Goal: Information Seeking & Learning: Compare options

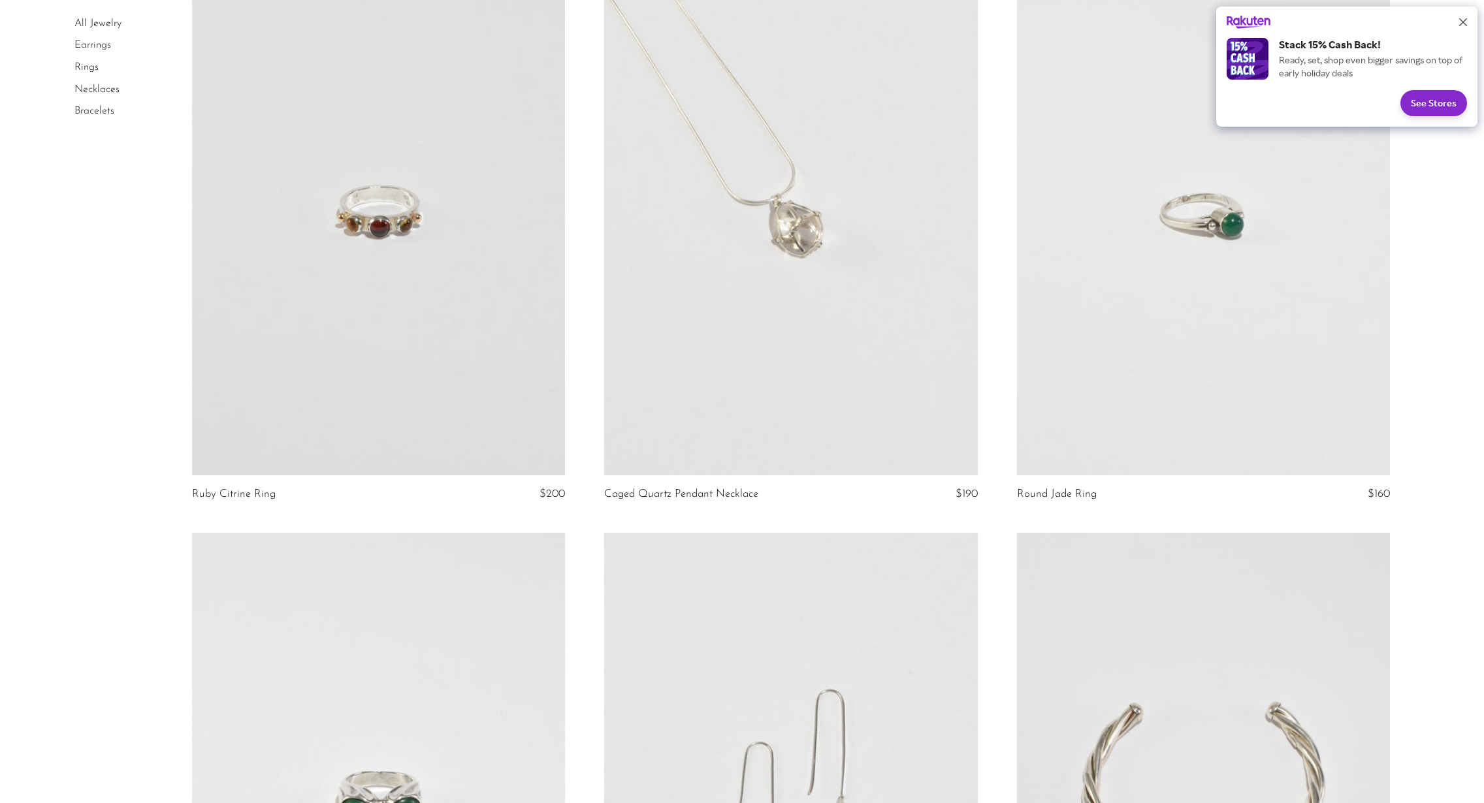
scroll to position [5979, 0]
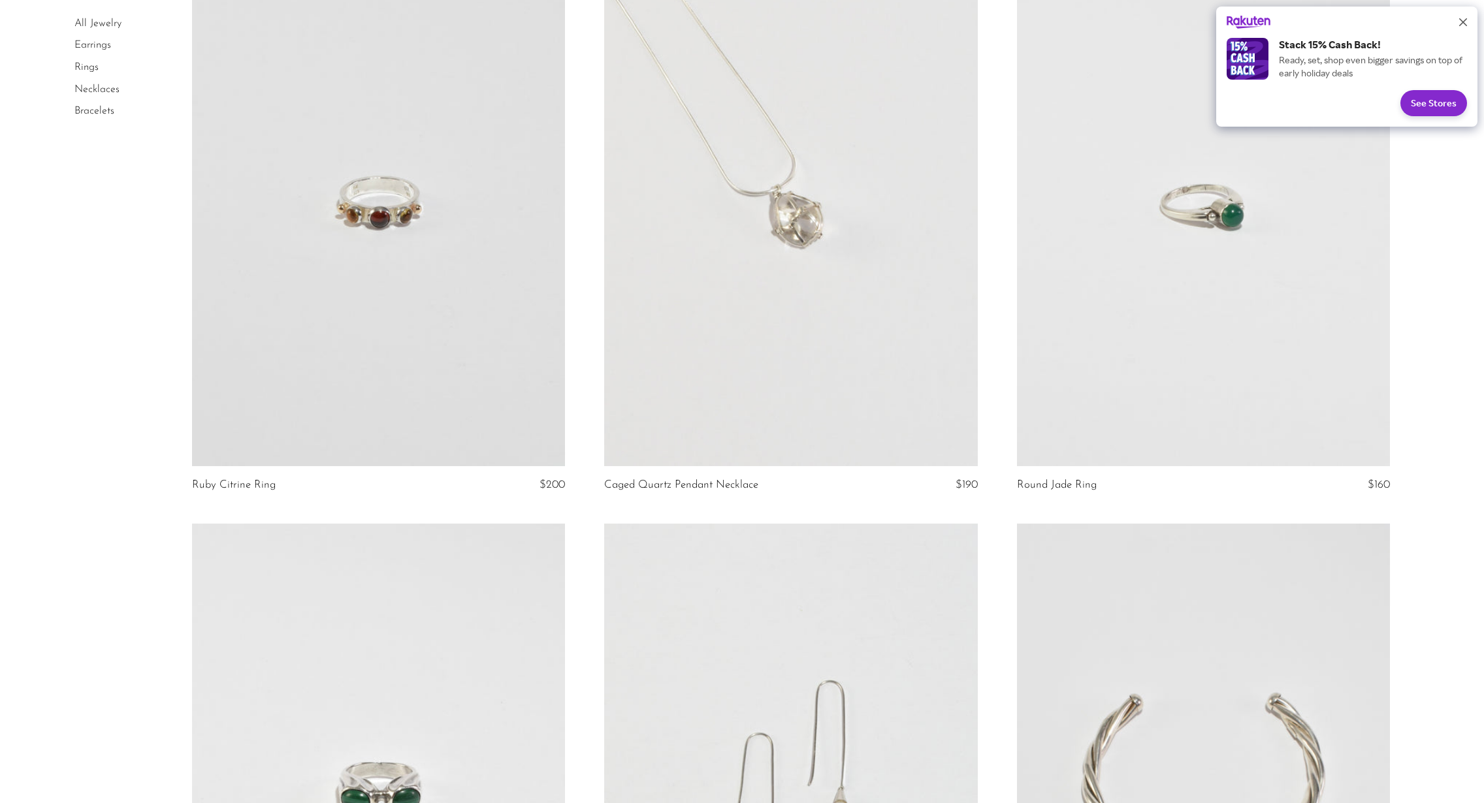
click at [82, 49] on link "Earrings" at bounding box center [92, 45] width 37 height 10
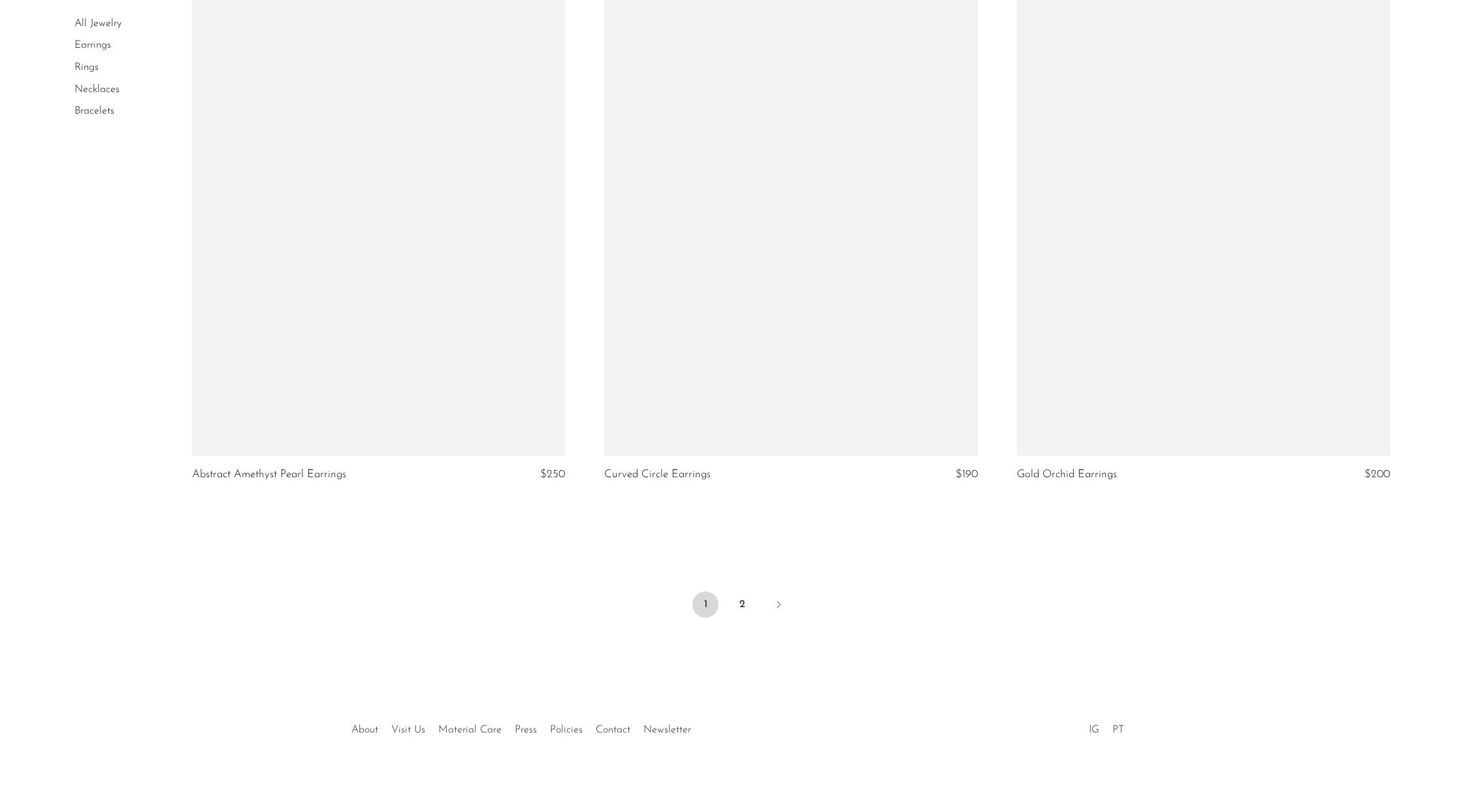
scroll to position [6584, 0]
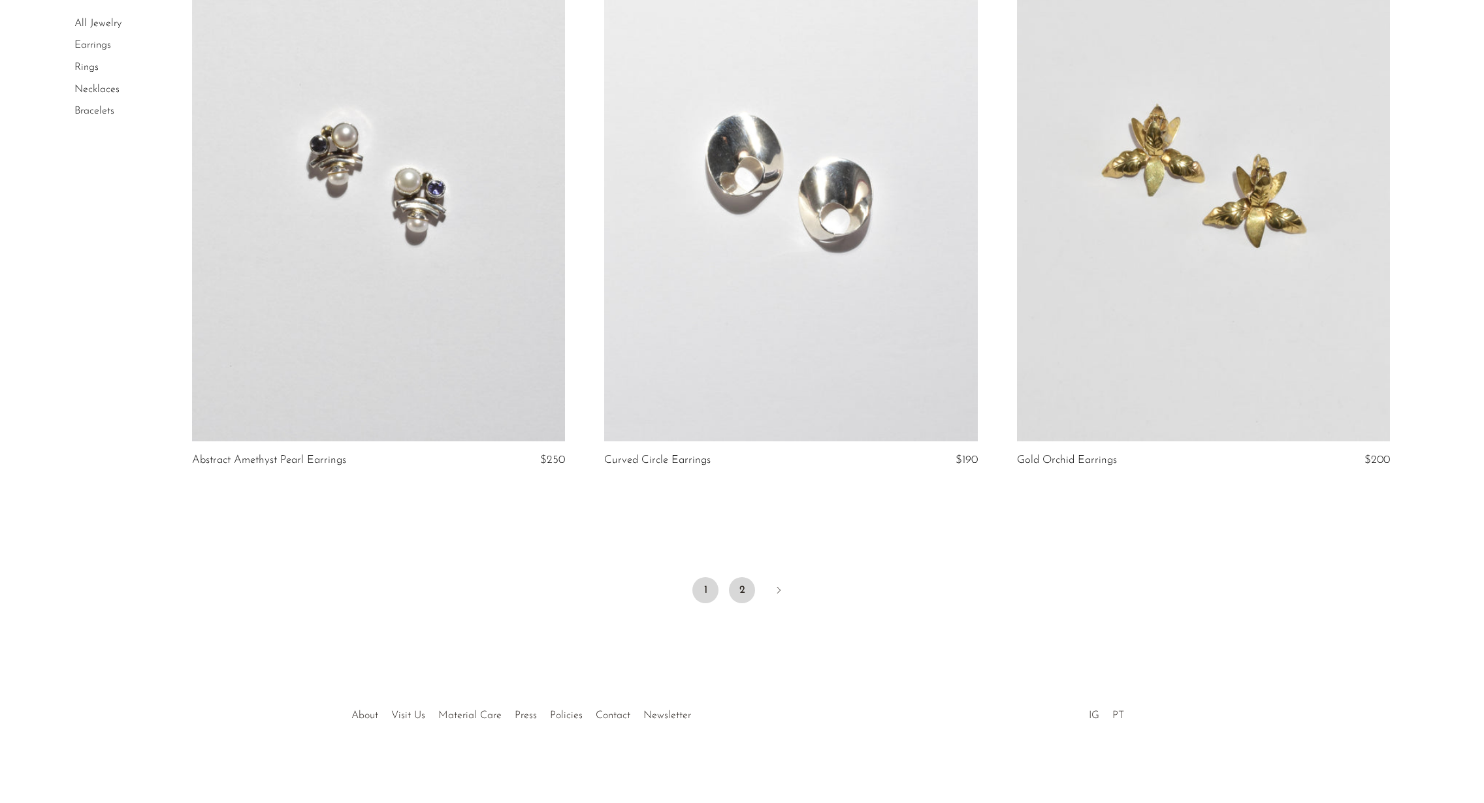
click at [746, 591] on link "2" at bounding box center [742, 590] width 26 height 26
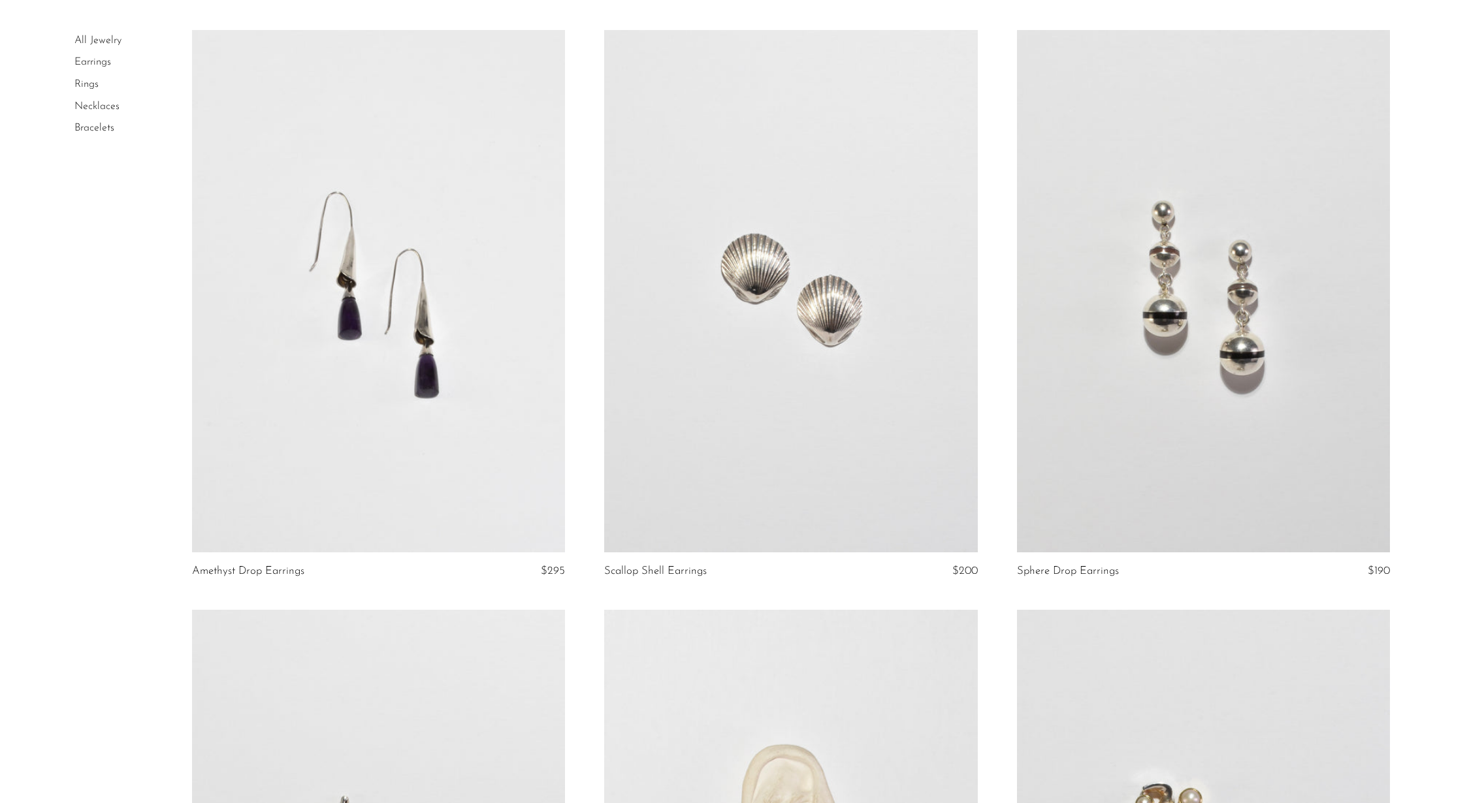
scroll to position [95, 0]
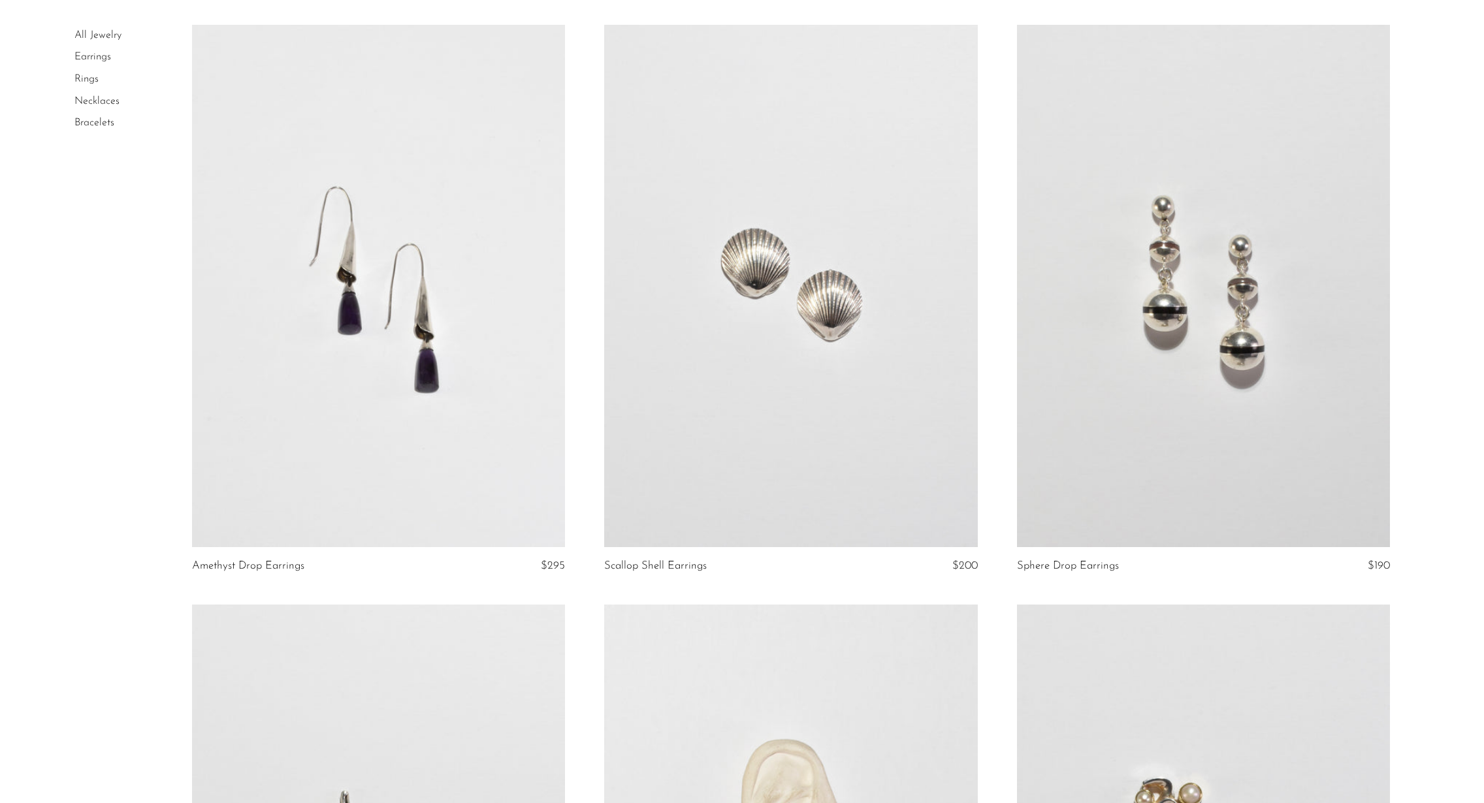
click at [531, 298] on link at bounding box center [379, 286] width 374 height 522
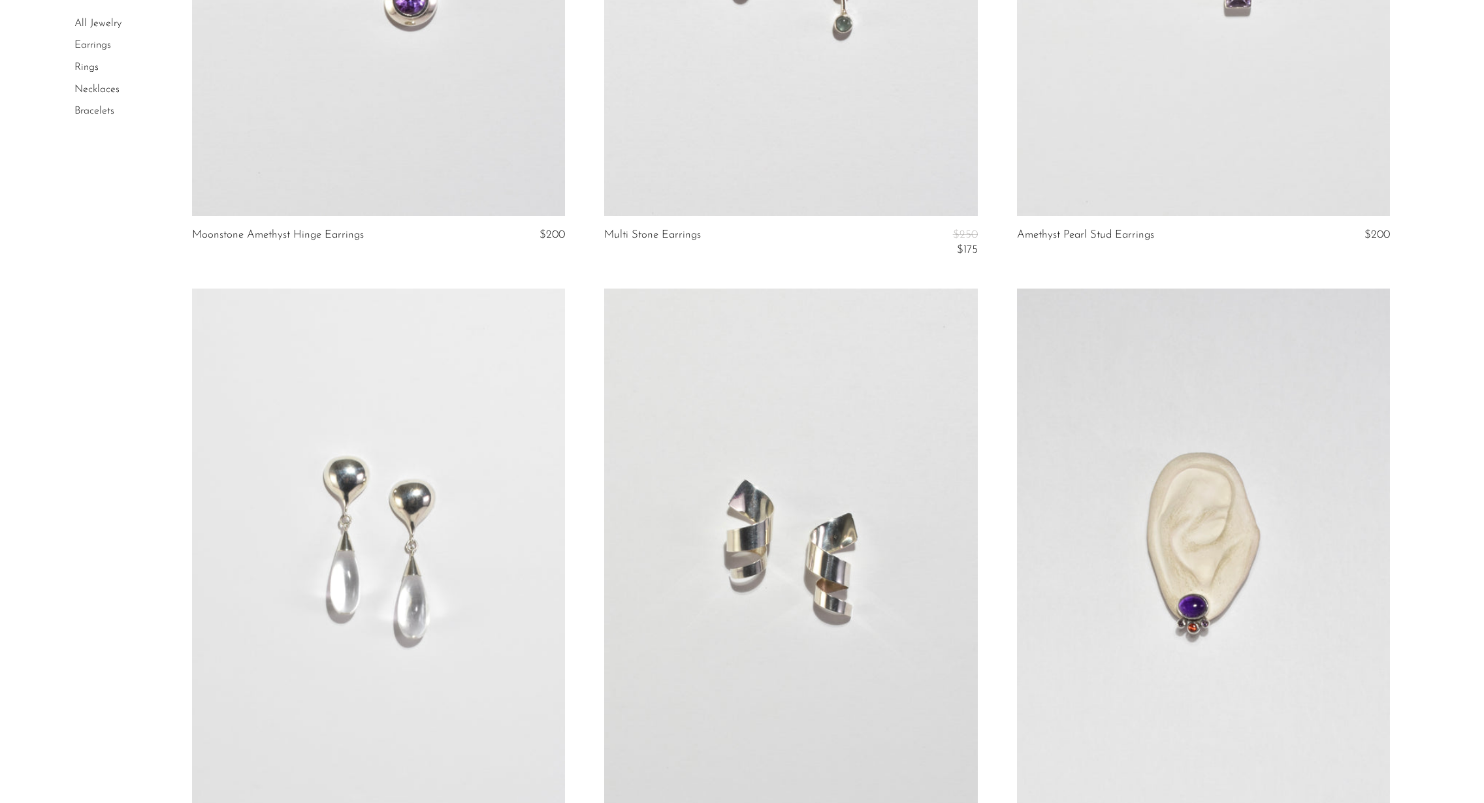
scroll to position [2774, 0]
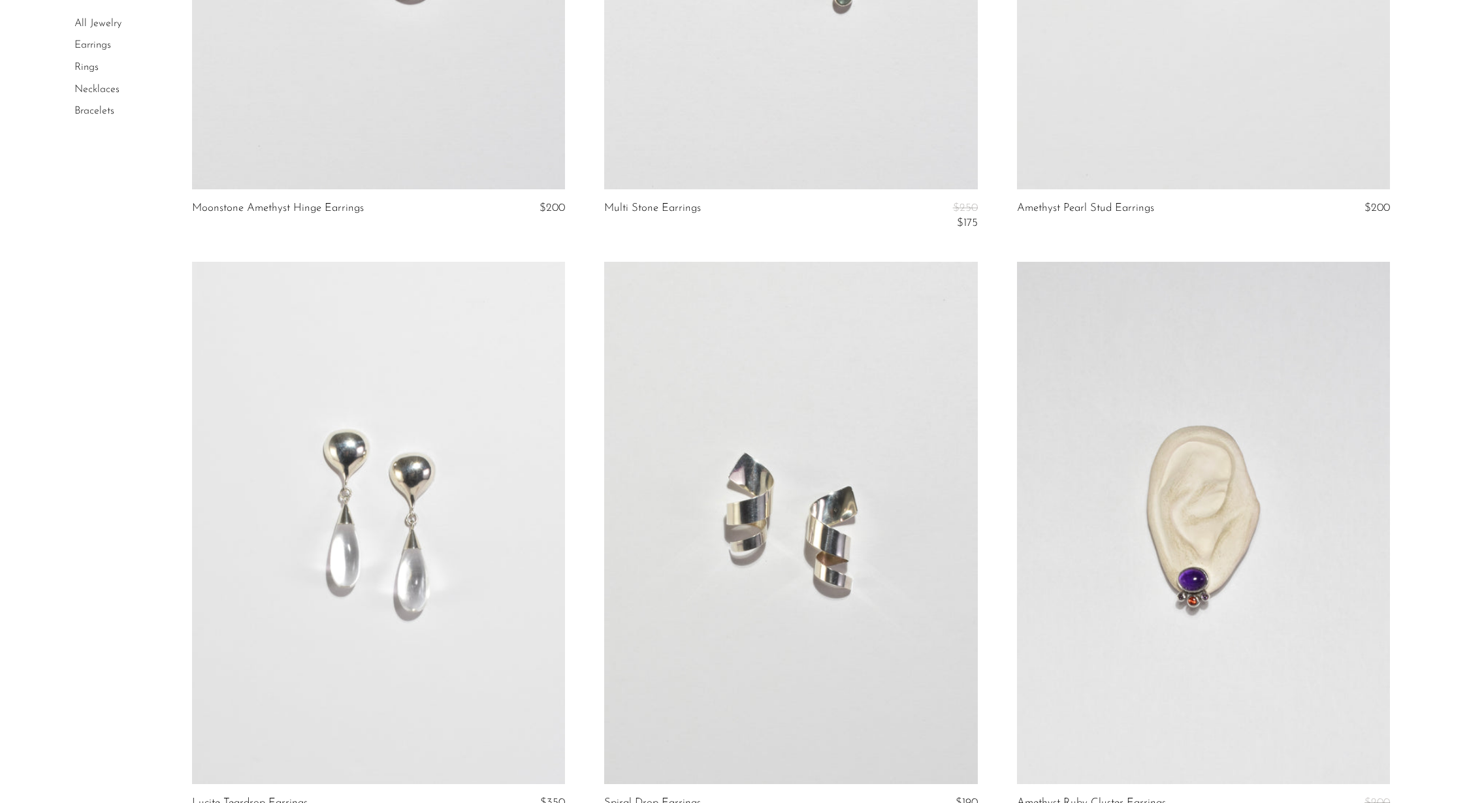
click at [397, 349] on link at bounding box center [379, 523] width 374 height 522
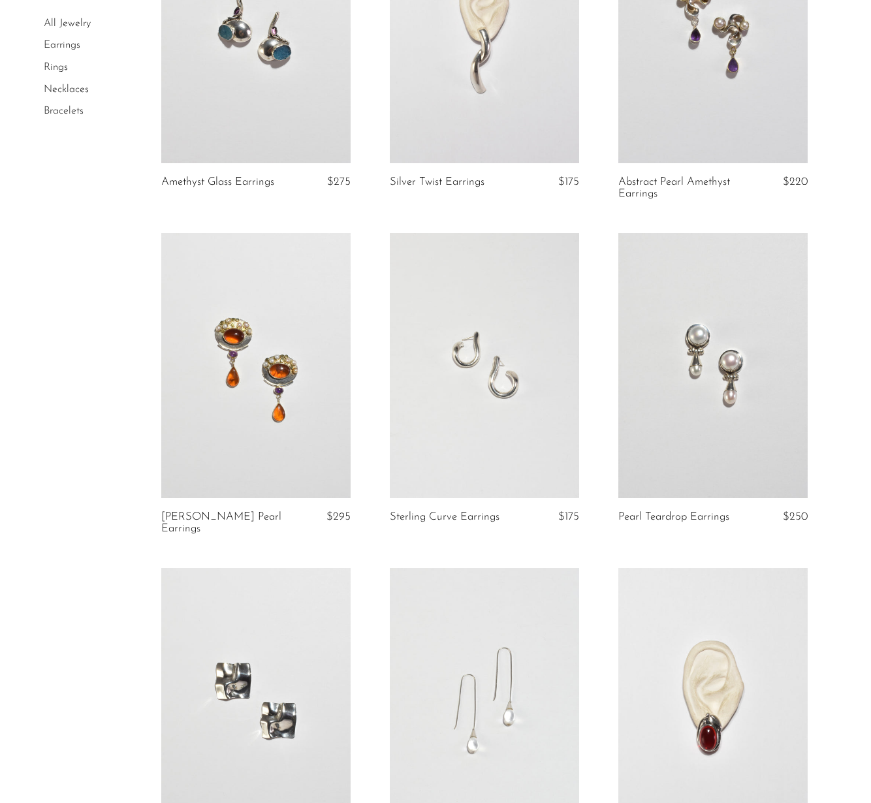
scroll to position [547, 0]
click at [691, 311] on link at bounding box center [712, 364] width 189 height 265
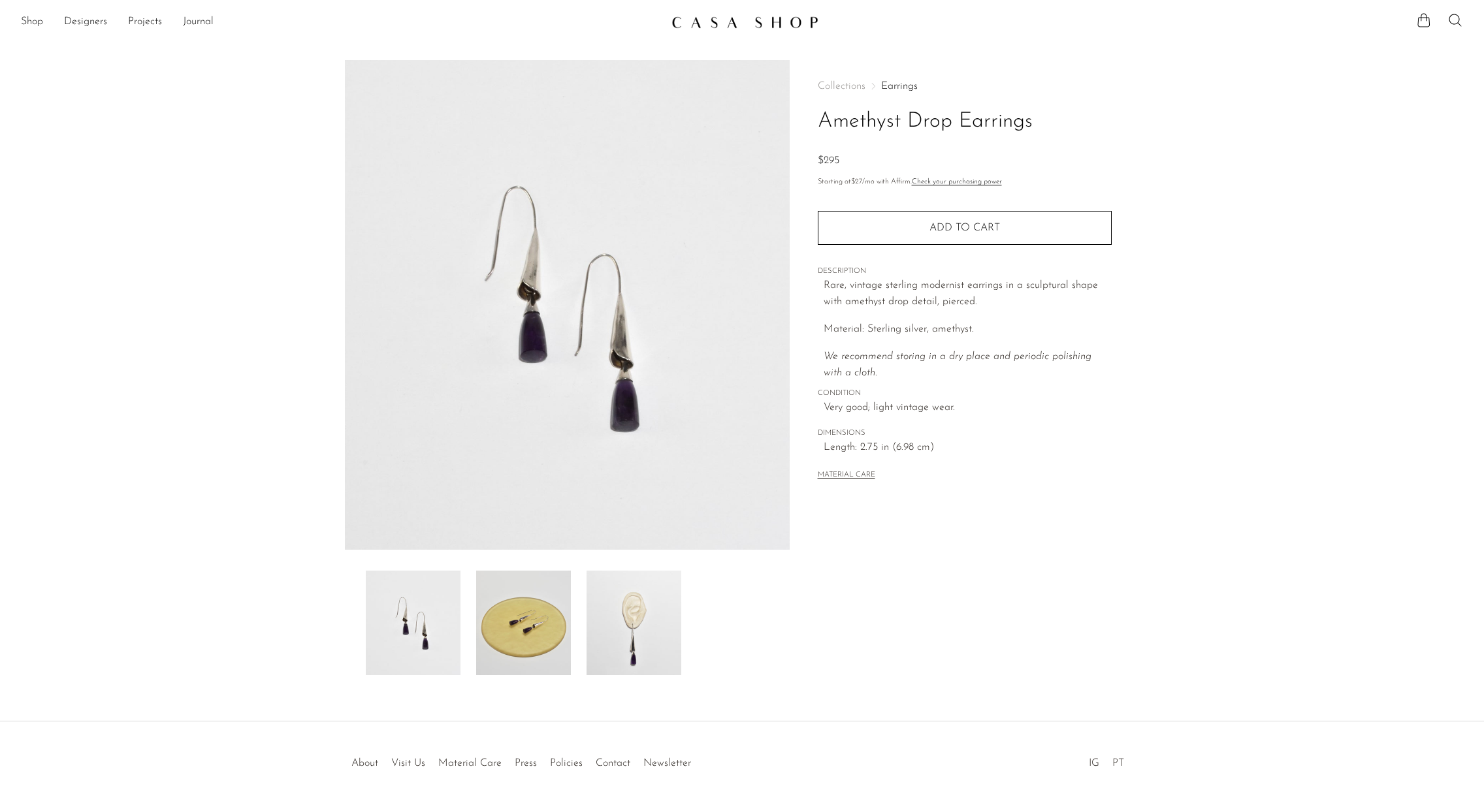
click at [647, 622] on img at bounding box center [633, 623] width 95 height 104
